Goal: Navigation & Orientation: Find specific page/section

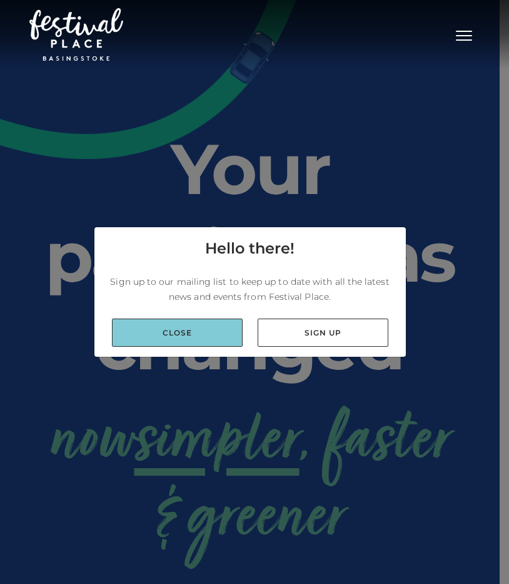
click at [214, 337] on link "Close" at bounding box center [177, 333] width 131 height 28
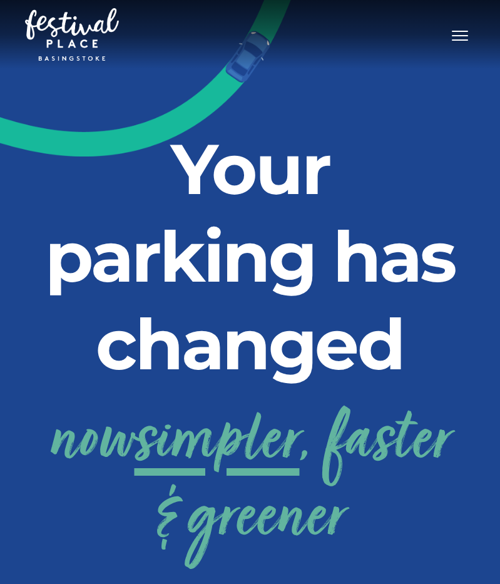
click at [457, 39] on span "Toggle navigation" at bounding box center [460, 39] width 16 height 1
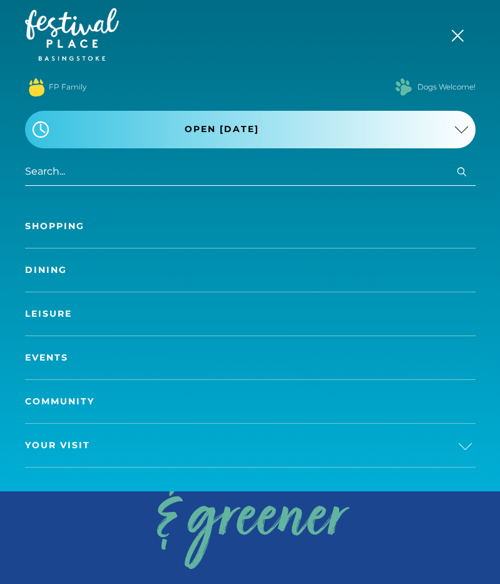
click at [63, 270] on link "Dining" at bounding box center [250, 269] width 451 height 43
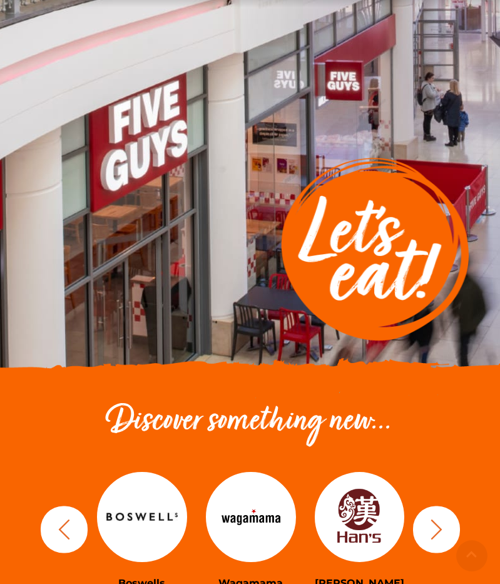
scroll to position [188, 0]
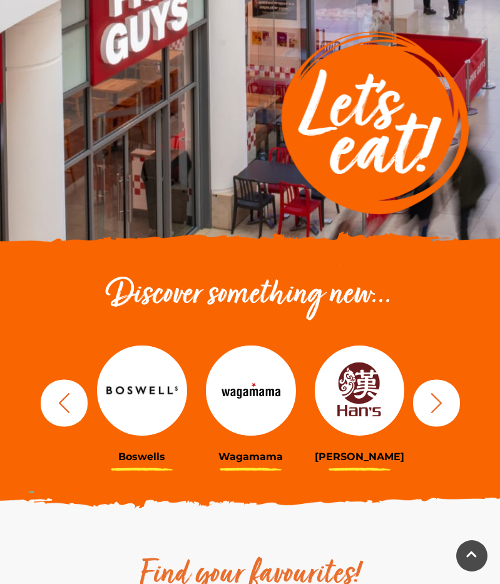
click at [445, 406] on icon "button" at bounding box center [436, 402] width 23 height 23
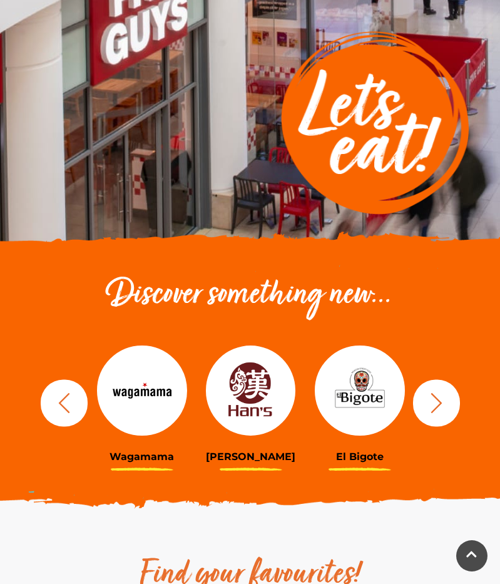
click at [445, 406] on icon "button" at bounding box center [436, 402] width 23 height 23
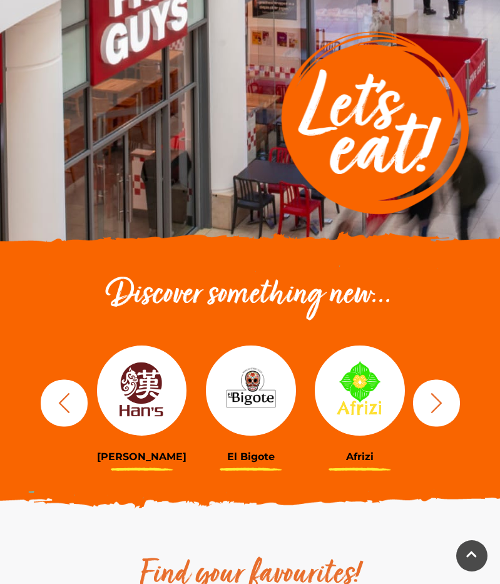
click at [445, 406] on icon "button" at bounding box center [436, 402] width 23 height 23
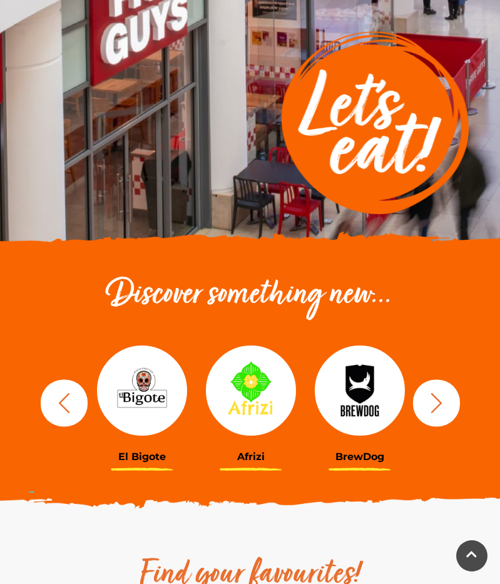
click at [445, 406] on icon "button" at bounding box center [436, 402] width 23 height 23
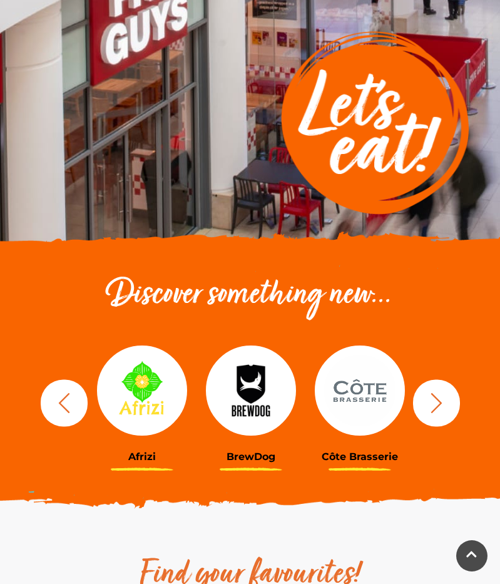
click at [445, 406] on icon "button" at bounding box center [436, 402] width 23 height 23
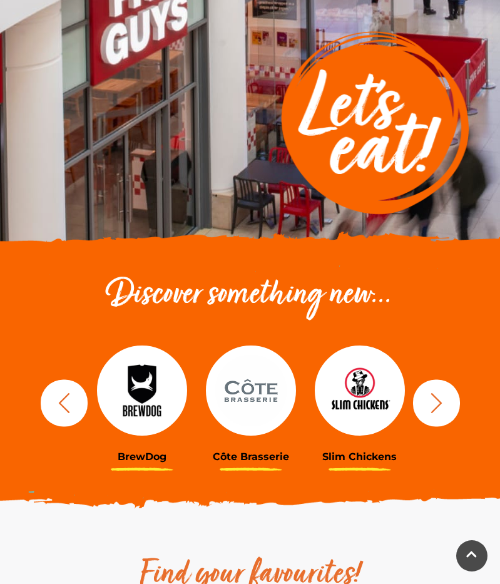
click at [445, 406] on icon "button" at bounding box center [436, 402] width 23 height 23
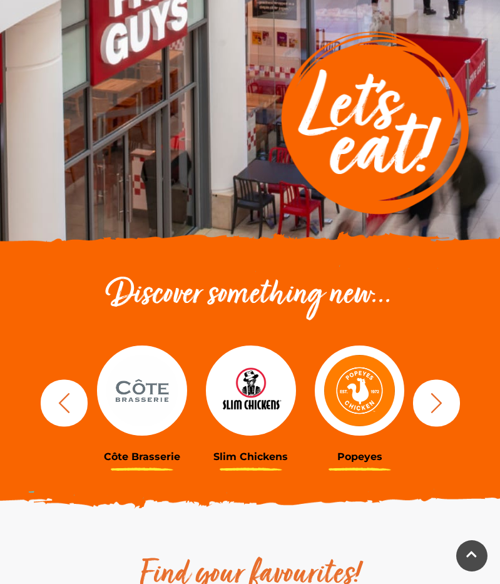
click at [444, 403] on icon "button" at bounding box center [436, 402] width 23 height 23
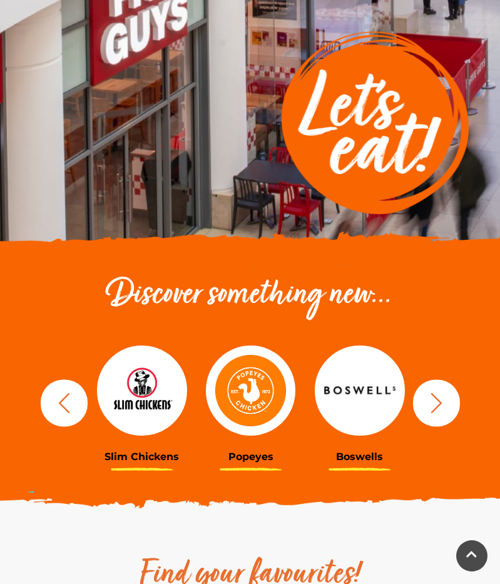
click at [444, 403] on icon "button" at bounding box center [436, 402] width 23 height 23
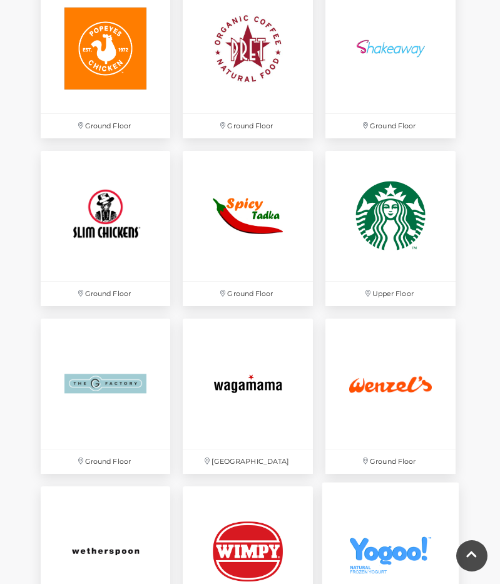
scroll to position [2879, 0]
